Goal: Use online tool/utility

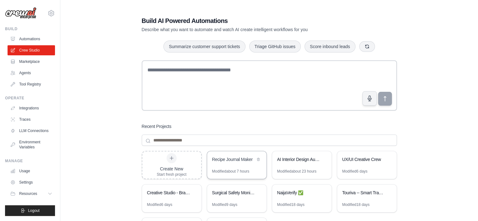
click at [223, 162] on div "Recipe Journal Maker" at bounding box center [233, 160] width 43 height 8
click at [234, 163] on div "Recipe Journal Maker" at bounding box center [236, 160] width 59 height 18
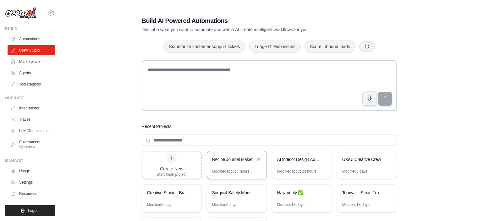
click at [244, 168] on div "Recipe Journal Maker" at bounding box center [236, 160] width 59 height 18
click at [229, 170] on div "Modified about 7 hours" at bounding box center [230, 171] width 37 height 5
click at [228, 158] on div "Recipe Journal Maker" at bounding box center [233, 159] width 43 height 6
